Goal: Information Seeking & Learning: Learn about a topic

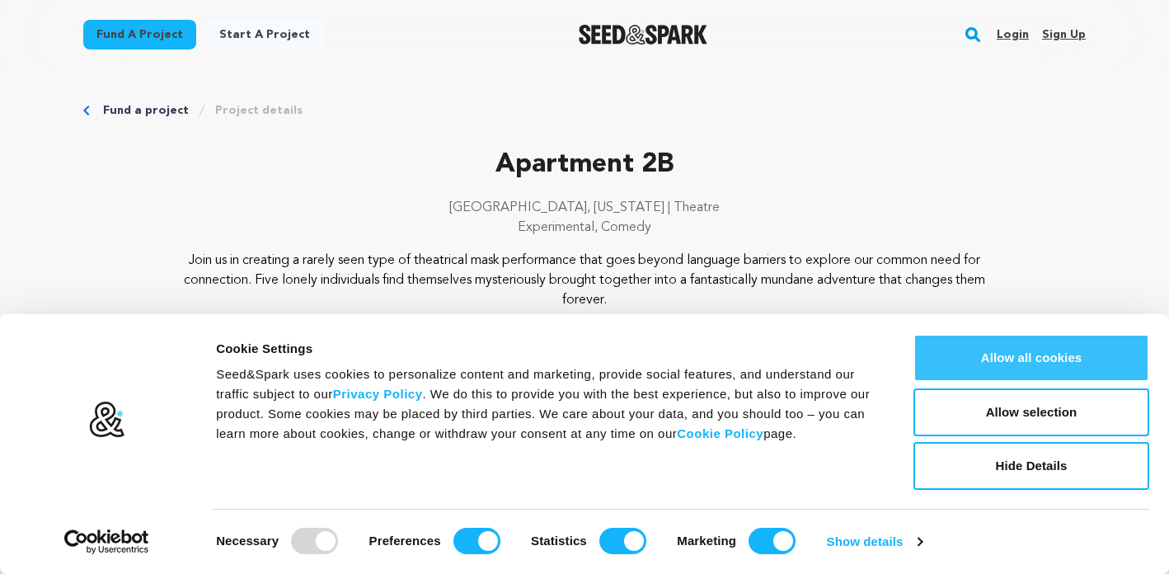
click at [975, 361] on button "Allow all cookies" at bounding box center [1031, 358] width 236 height 48
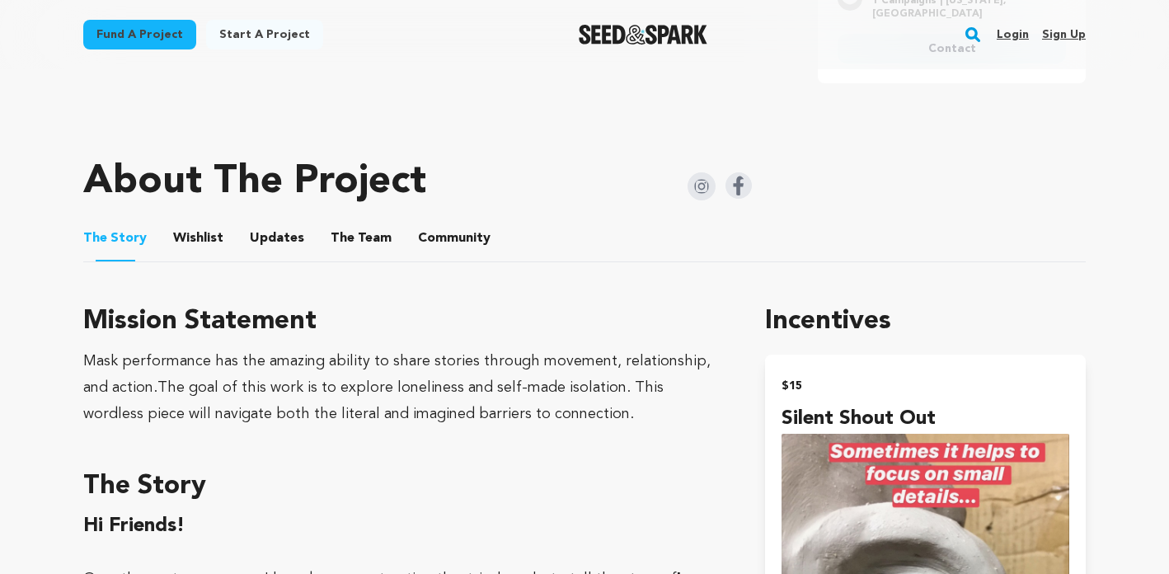
scroll to position [758, 0]
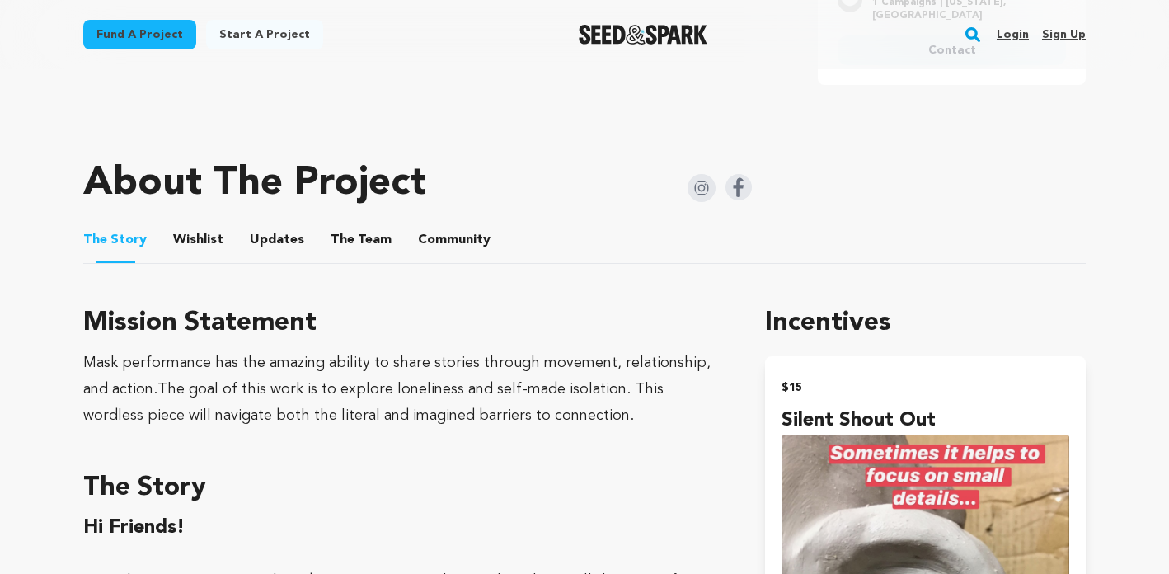
click at [363, 235] on button "The Team" at bounding box center [361, 243] width 40 height 40
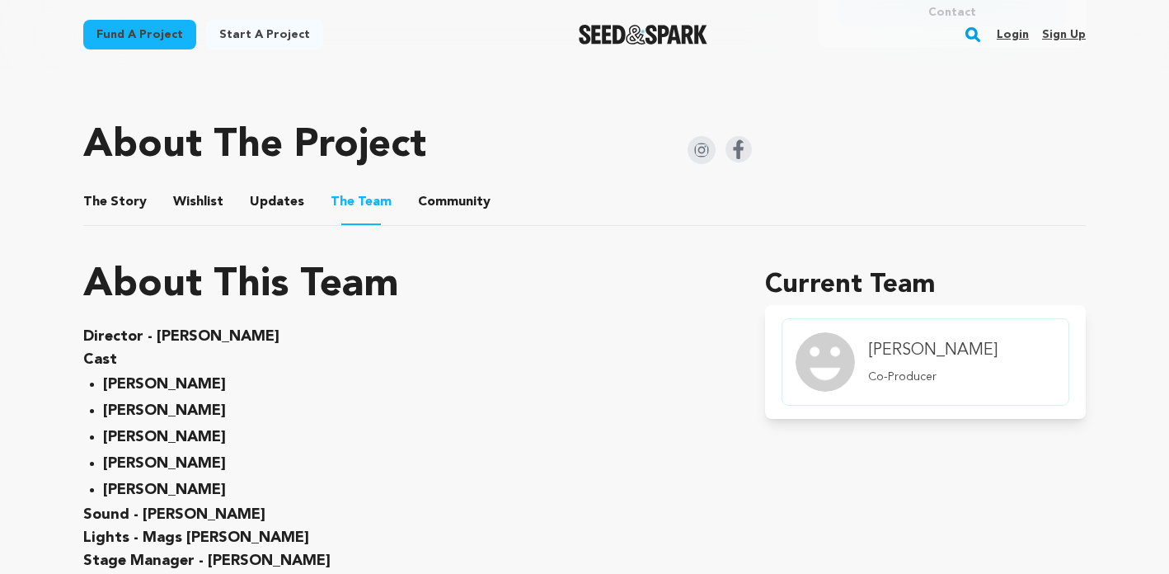
scroll to position [791, 0]
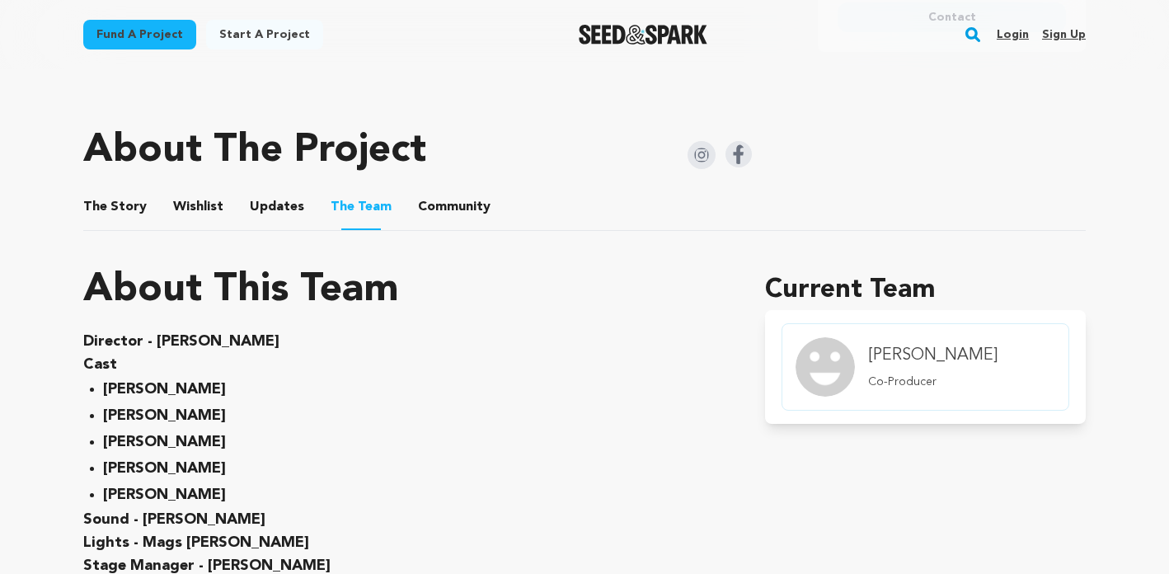
click at [271, 208] on button "Updates" at bounding box center [277, 210] width 40 height 40
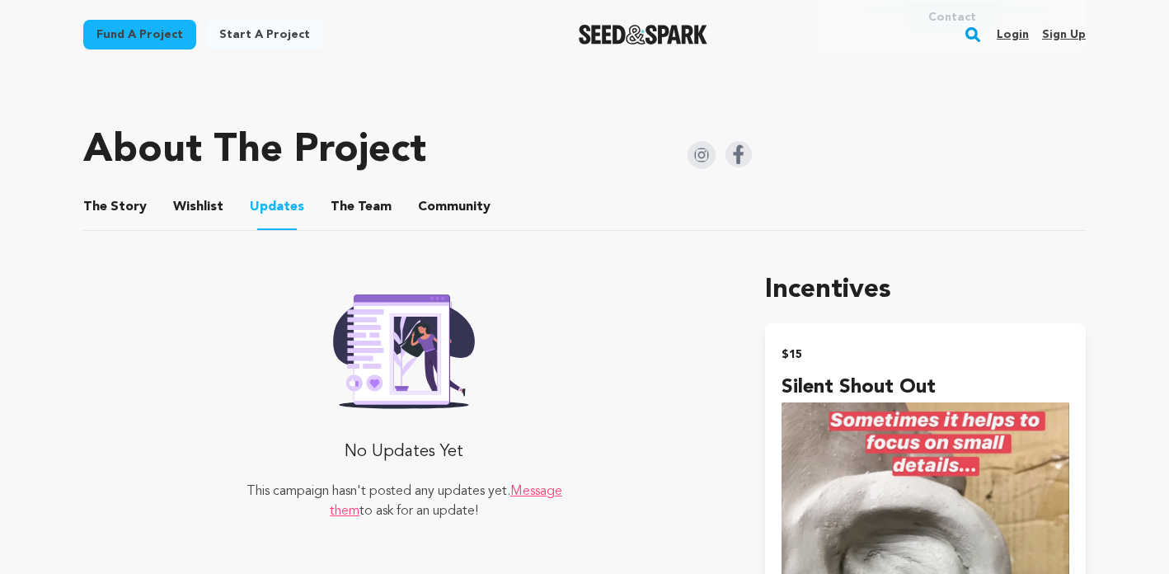
click at [206, 201] on button "Wishlist" at bounding box center [199, 210] width 40 height 40
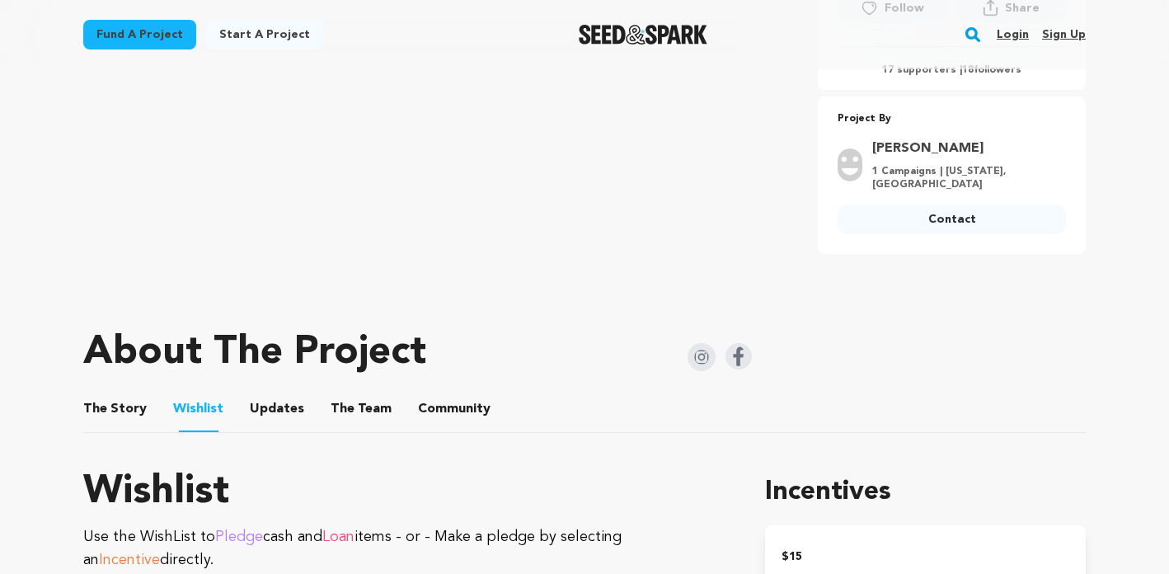
scroll to position [574, 0]
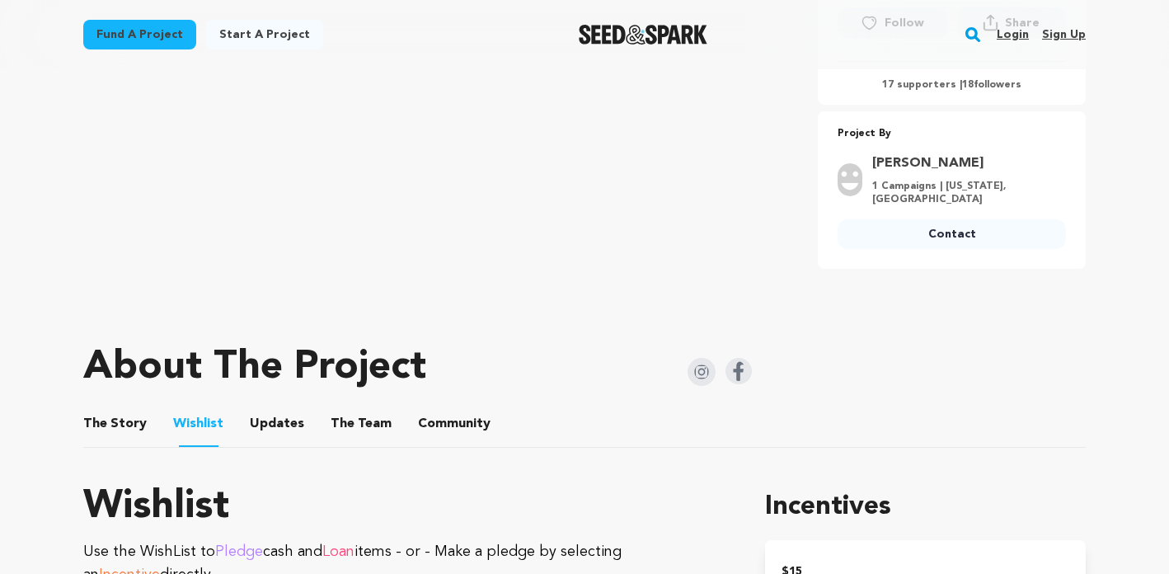
click at [98, 425] on button "The Story" at bounding box center [116, 427] width 40 height 40
